Goal: Transaction & Acquisition: Subscribe to service/newsletter

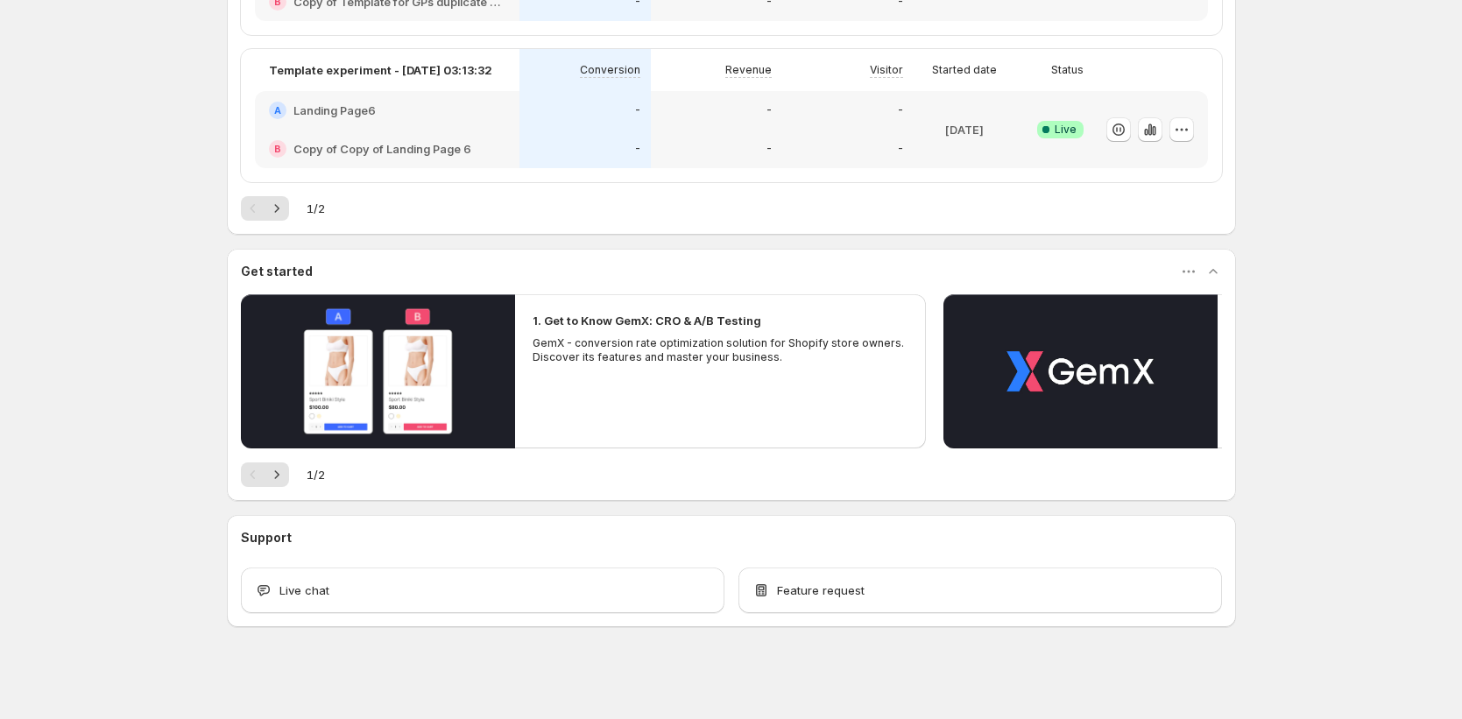
scroll to position [939, 0]
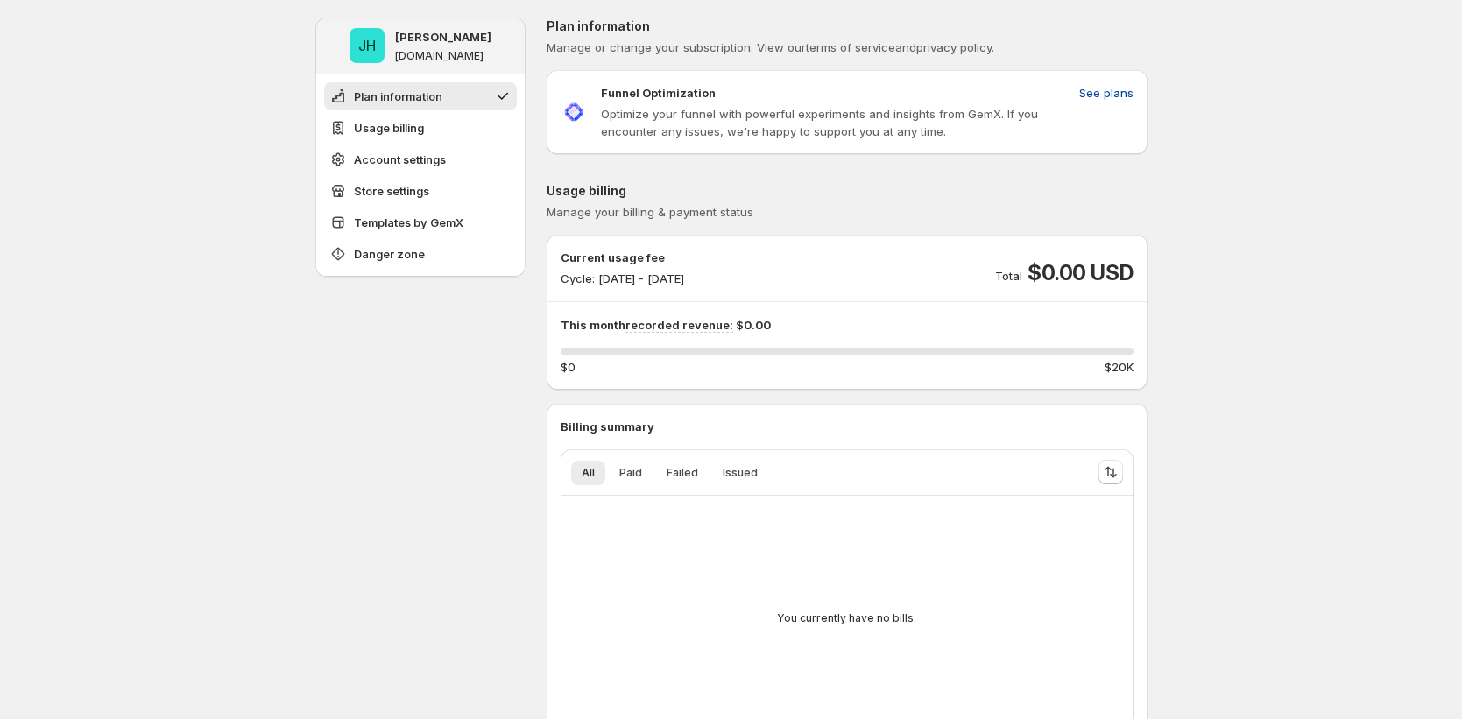
click at [1107, 84] on span "See plans" at bounding box center [1106, 93] width 54 height 18
